Goal: Task Accomplishment & Management: Use online tool/utility

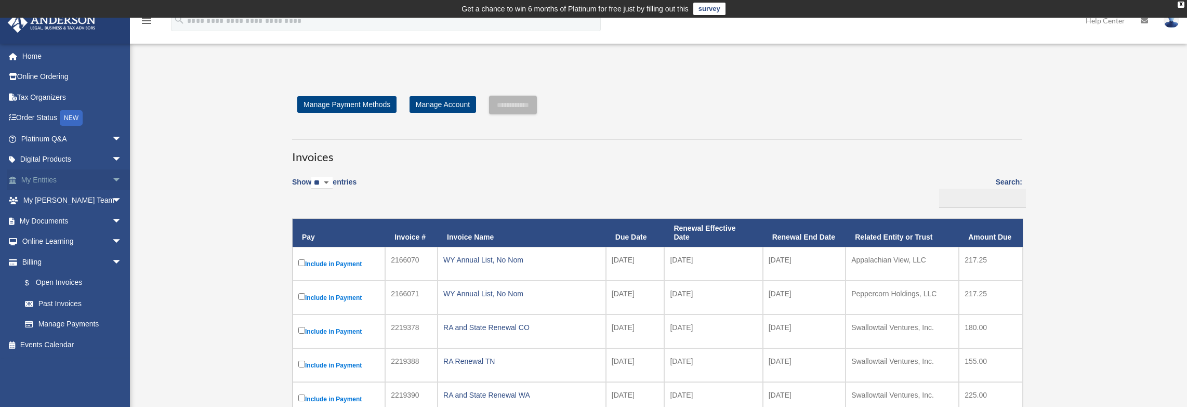
click at [112, 181] on span "arrow_drop_down" at bounding box center [122, 179] width 21 height 21
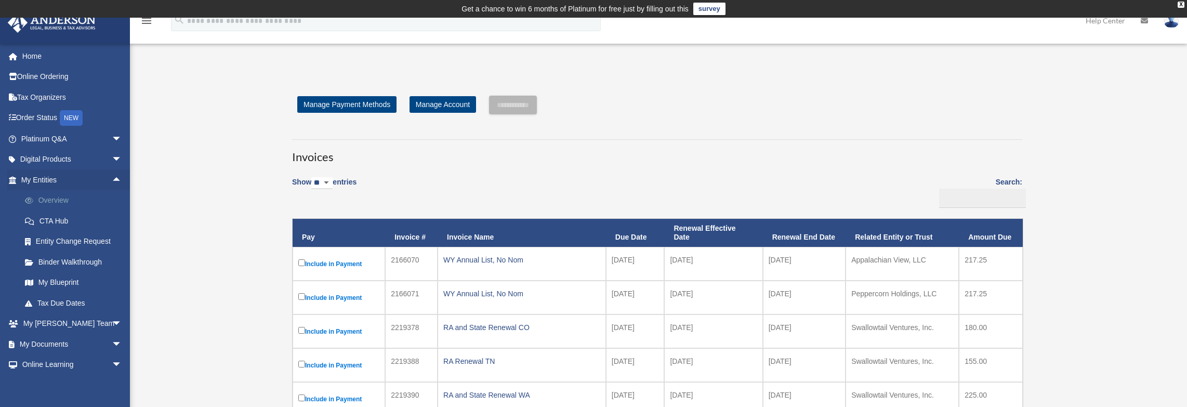
click at [62, 197] on link "Overview" at bounding box center [76, 200] width 123 height 21
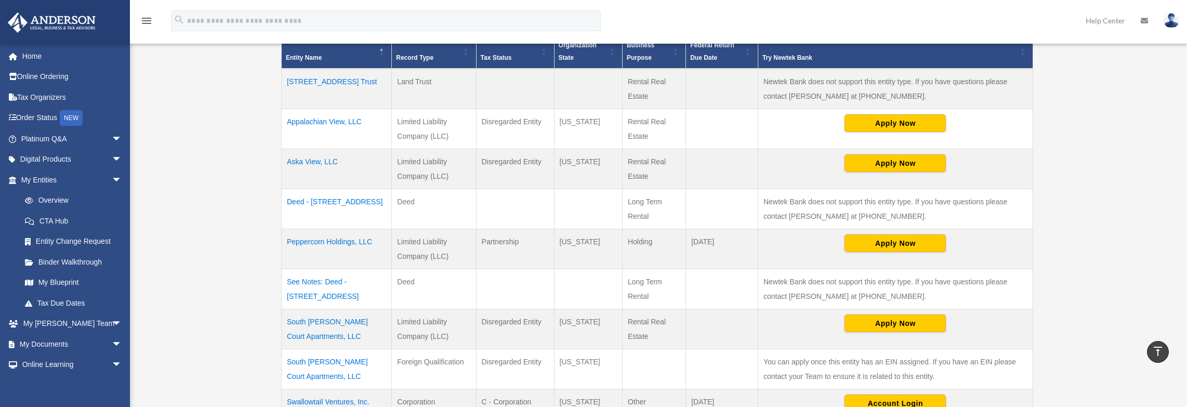
scroll to position [364, 0]
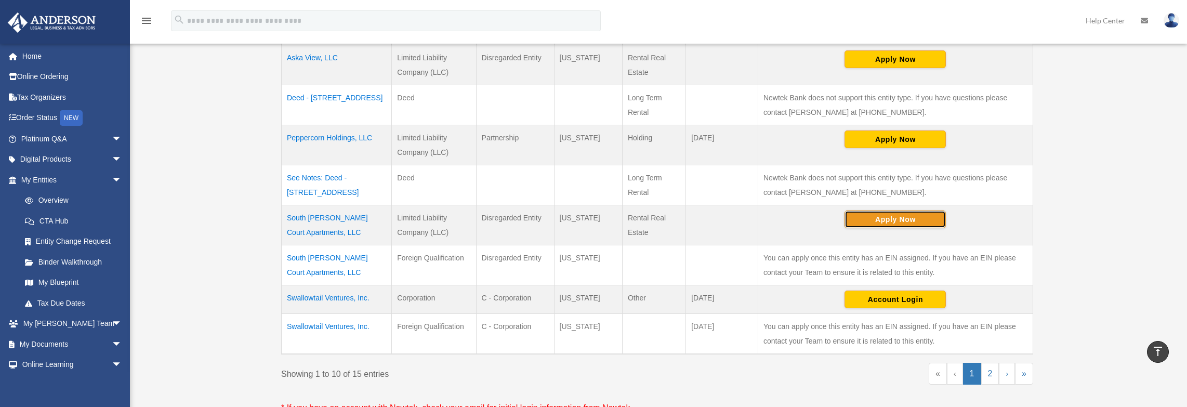
click at [887, 218] on button "Apply Now" at bounding box center [895, 220] width 101 height 18
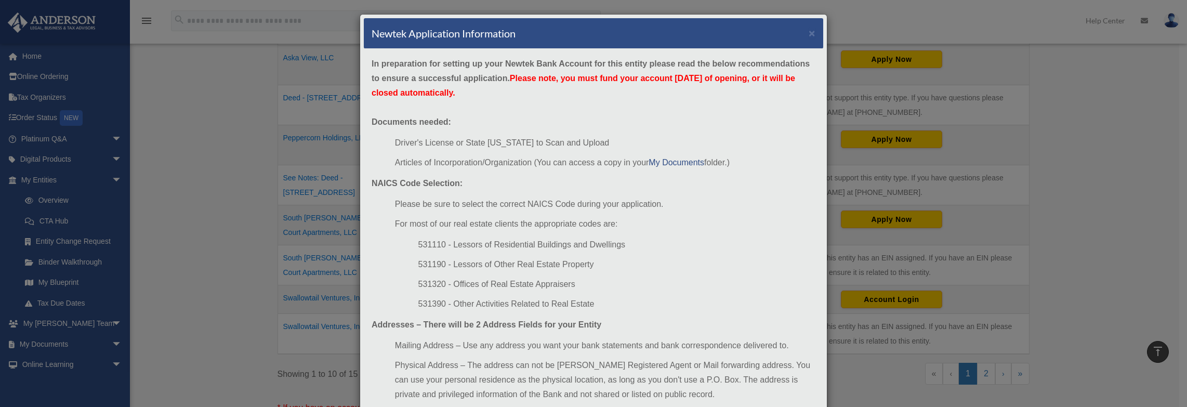
scroll to position [0, 0]
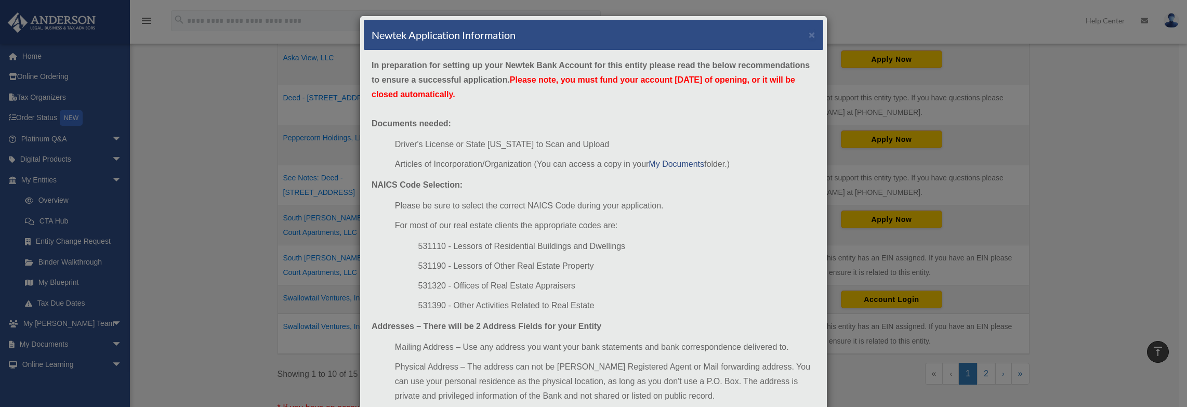
click at [177, 185] on div "Newtek Application Information × In preparation for setting up your Newtek Bank…" at bounding box center [593, 203] width 1187 height 407
